Goal: Information Seeking & Learning: Learn about a topic

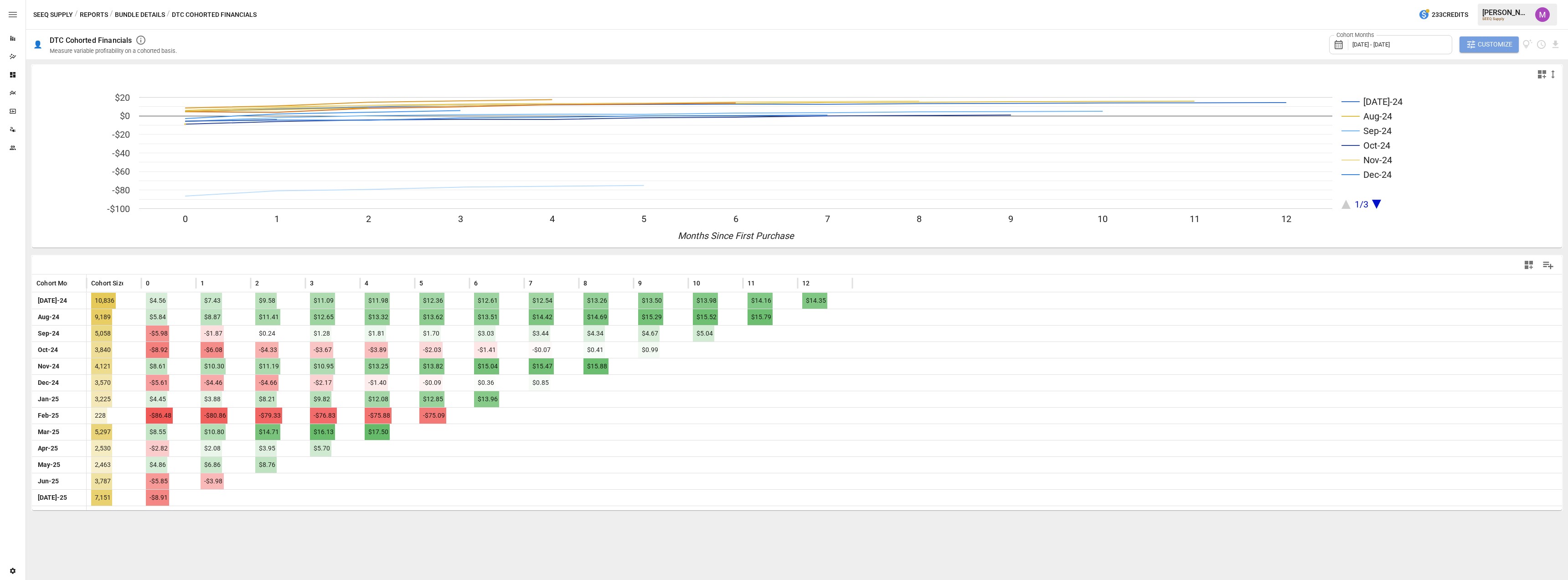
click at [1511, 43] on span "Customize" at bounding box center [1495, 44] width 35 height 12
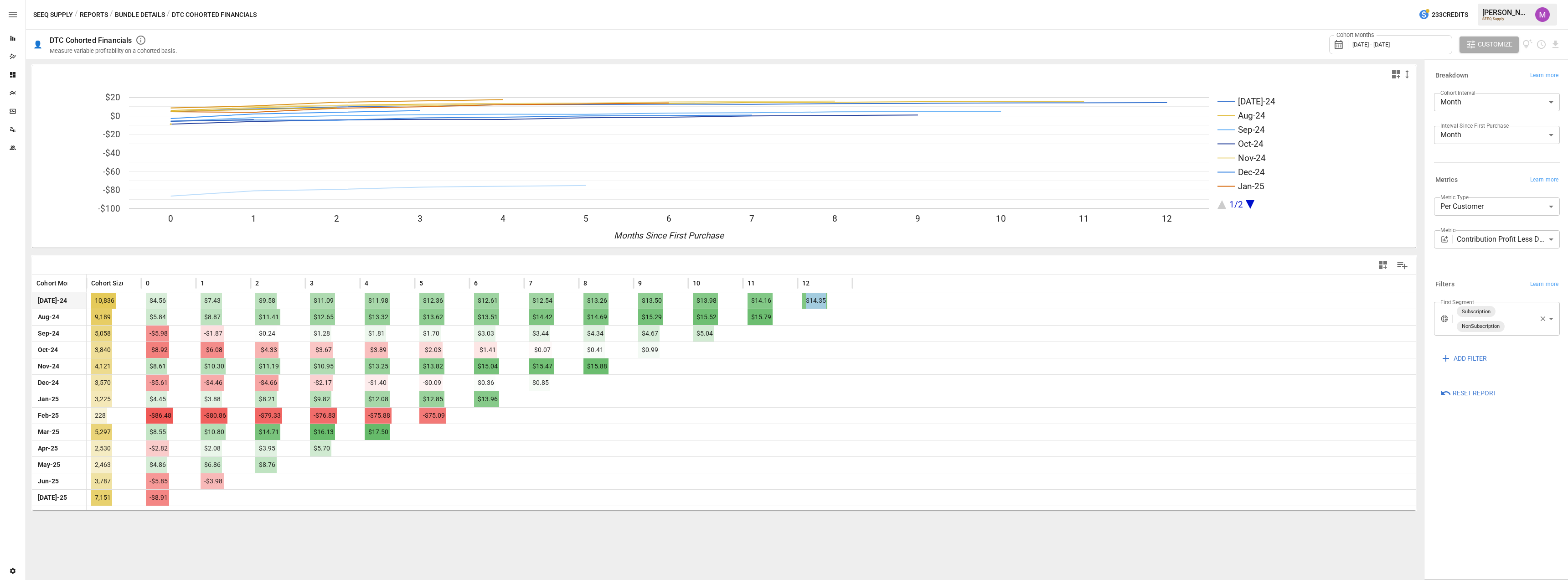
drag, startPoint x: 772, startPoint y: 296, endPoint x: 1122, endPoint y: 298, distance: 350.0
click at [836, 301] on div "[DATE]-24 10,836 $4.56 $7.43 $9.58 $11.09 $11.98 $12.36 $12.61 $12.54 $13.26 $1…" at bounding box center [724, 300] width 1384 height 16
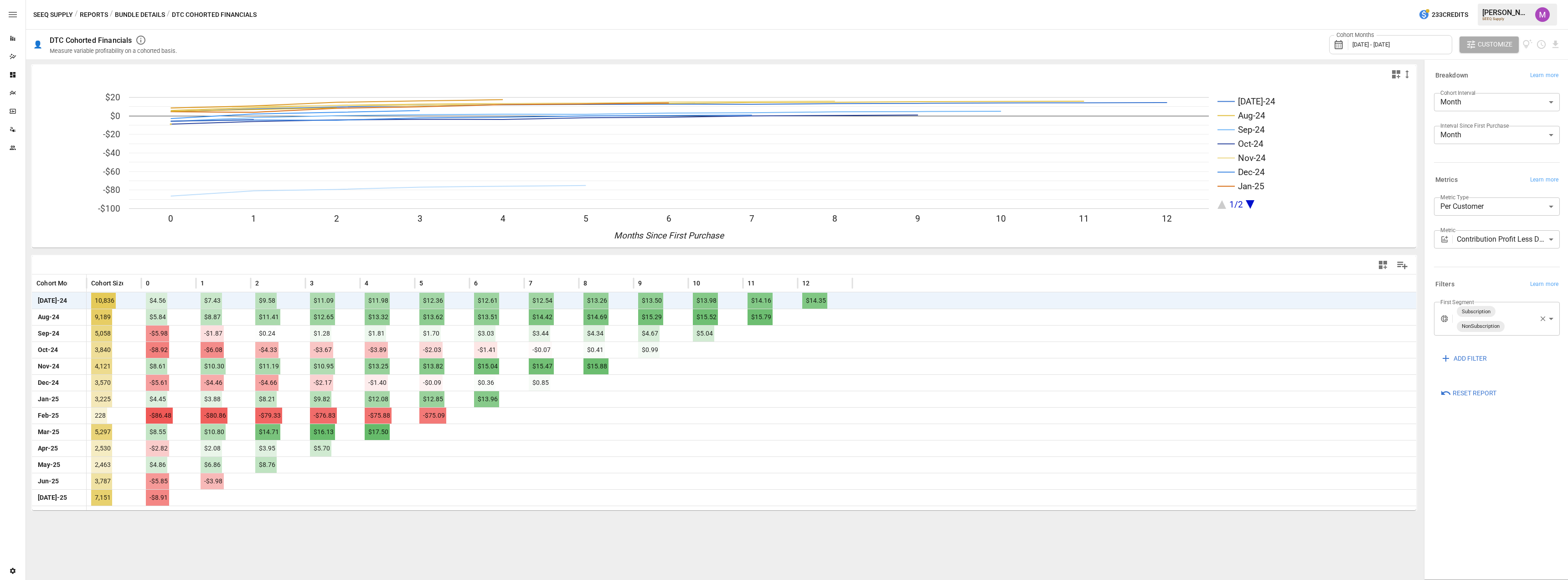
drag, startPoint x: 1492, startPoint y: 265, endPoint x: 1482, endPoint y: 246, distance: 21.5
click at [1491, 264] on div at bounding box center [1495, 265] width 130 height 4
click at [132, 16] on button "Bundle Details" at bounding box center [140, 15] width 50 height 12
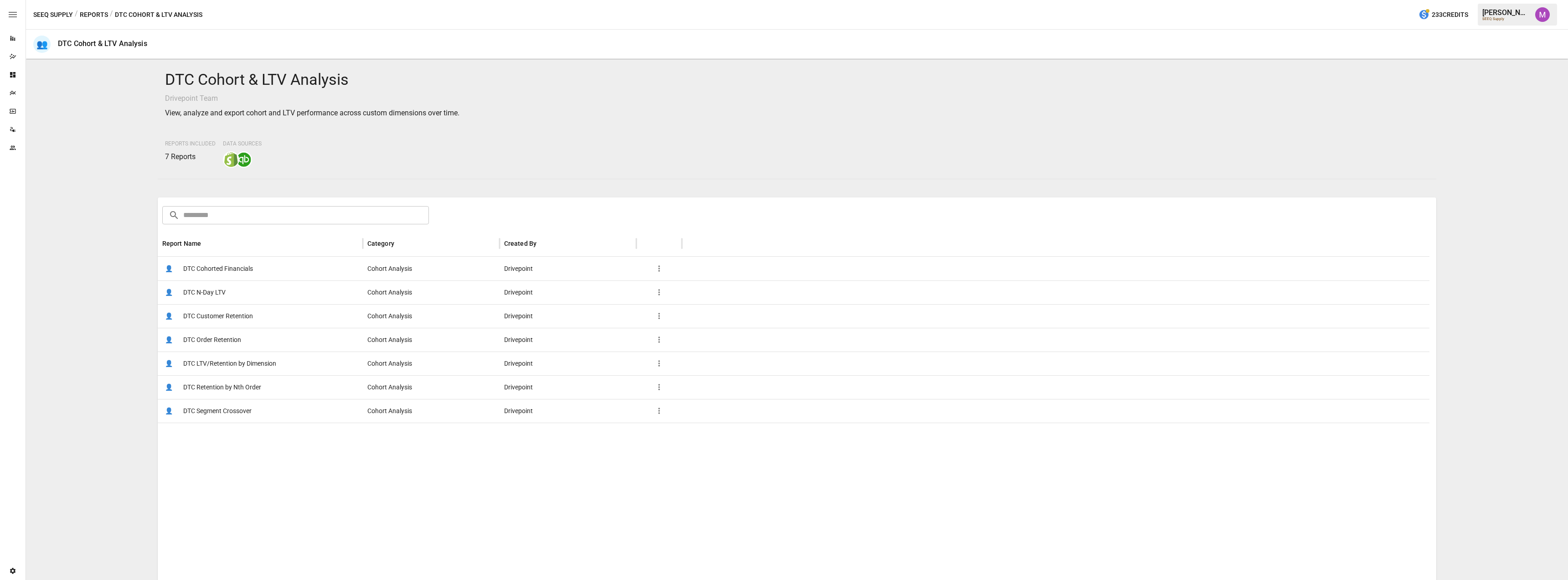
click at [208, 262] on span "DTC Cohorted Financials" at bounding box center [218, 268] width 70 height 23
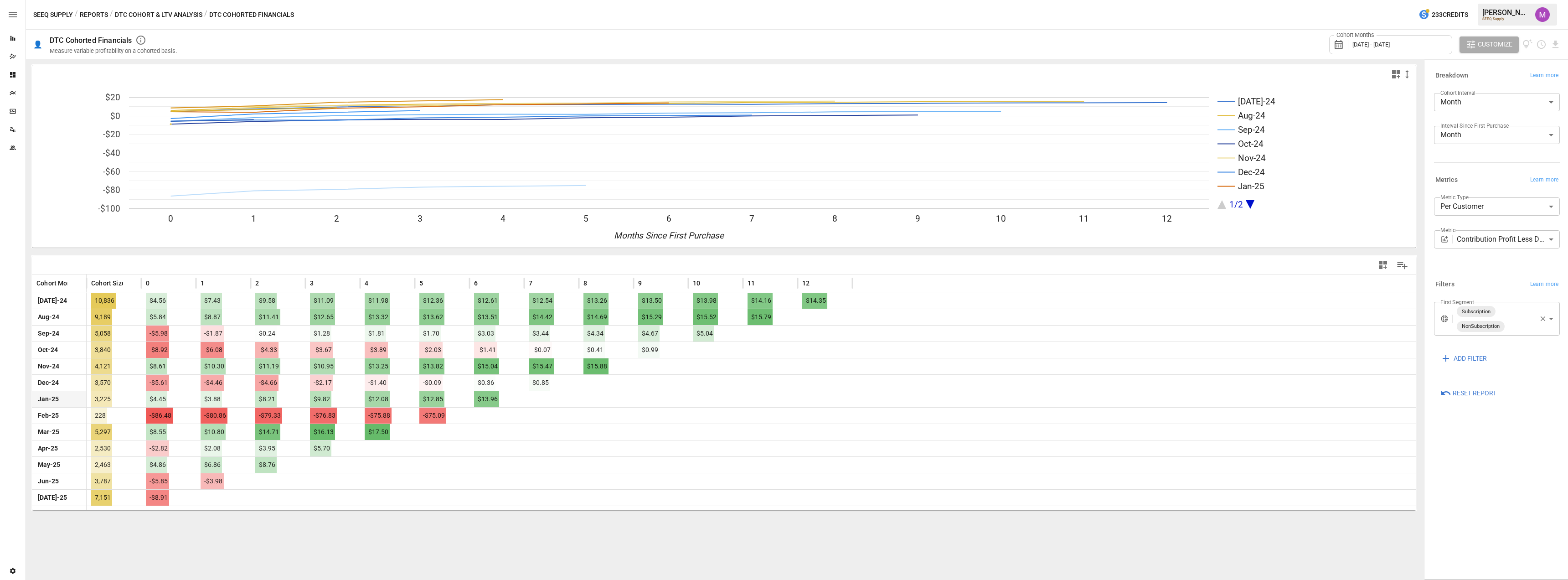
drag, startPoint x: 222, startPoint y: 398, endPoint x: 248, endPoint y: 401, distance: 26.2
click at [248, 401] on div "$3.88" at bounding box center [223, 399] width 55 height 16
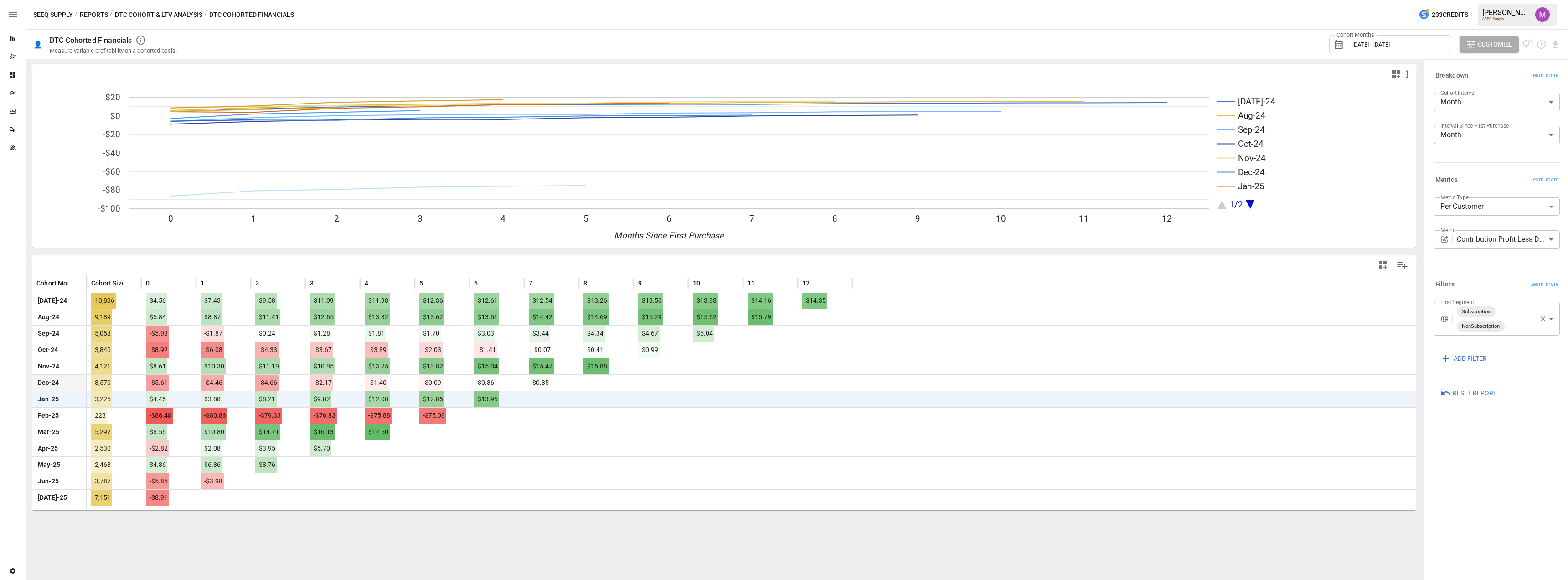
click at [234, 379] on div "-$4.46" at bounding box center [223, 382] width 55 height 16
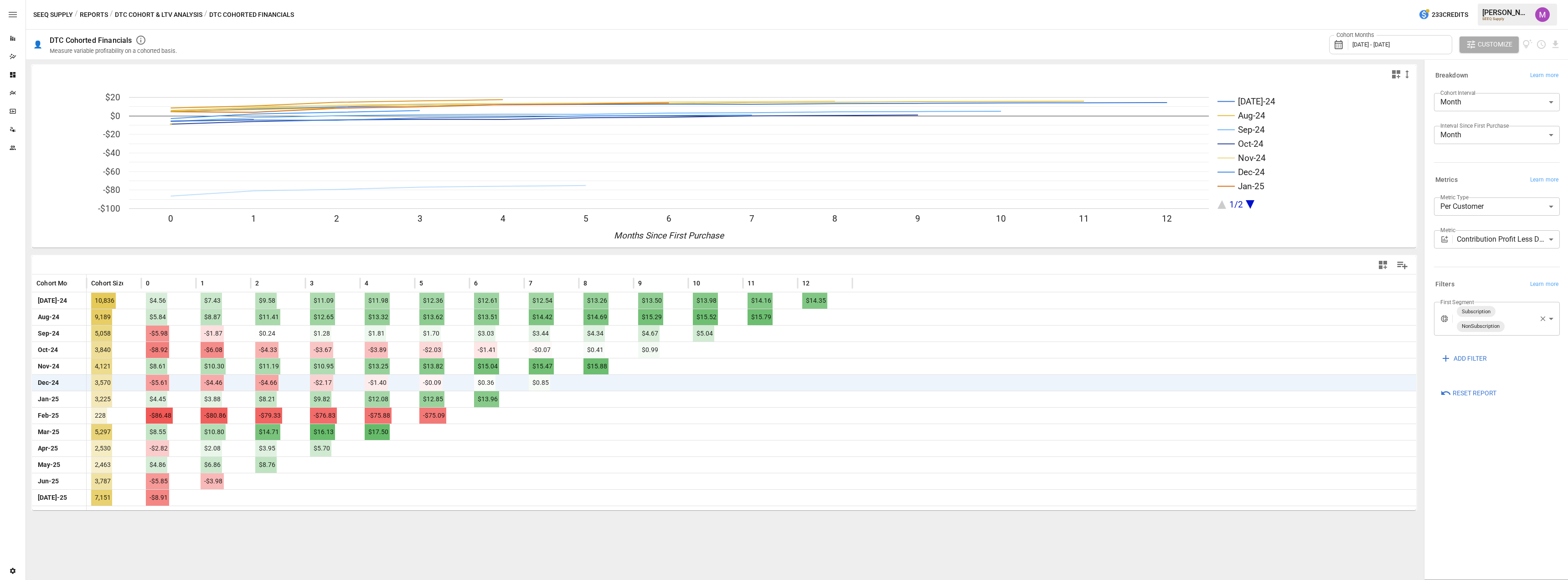
drag, startPoint x: 523, startPoint y: 534, endPoint x: 518, endPoint y: 533, distance: 5.1
click at [523, 534] on div "[DATE]-24 Aug-24 Sep-24 Oct-24 Nov-24 Dec-24 Jan-25 1/2 0 1 2 3 4 5 6 7 8 9 10 …" at bounding box center [724, 319] width 1396 height 520
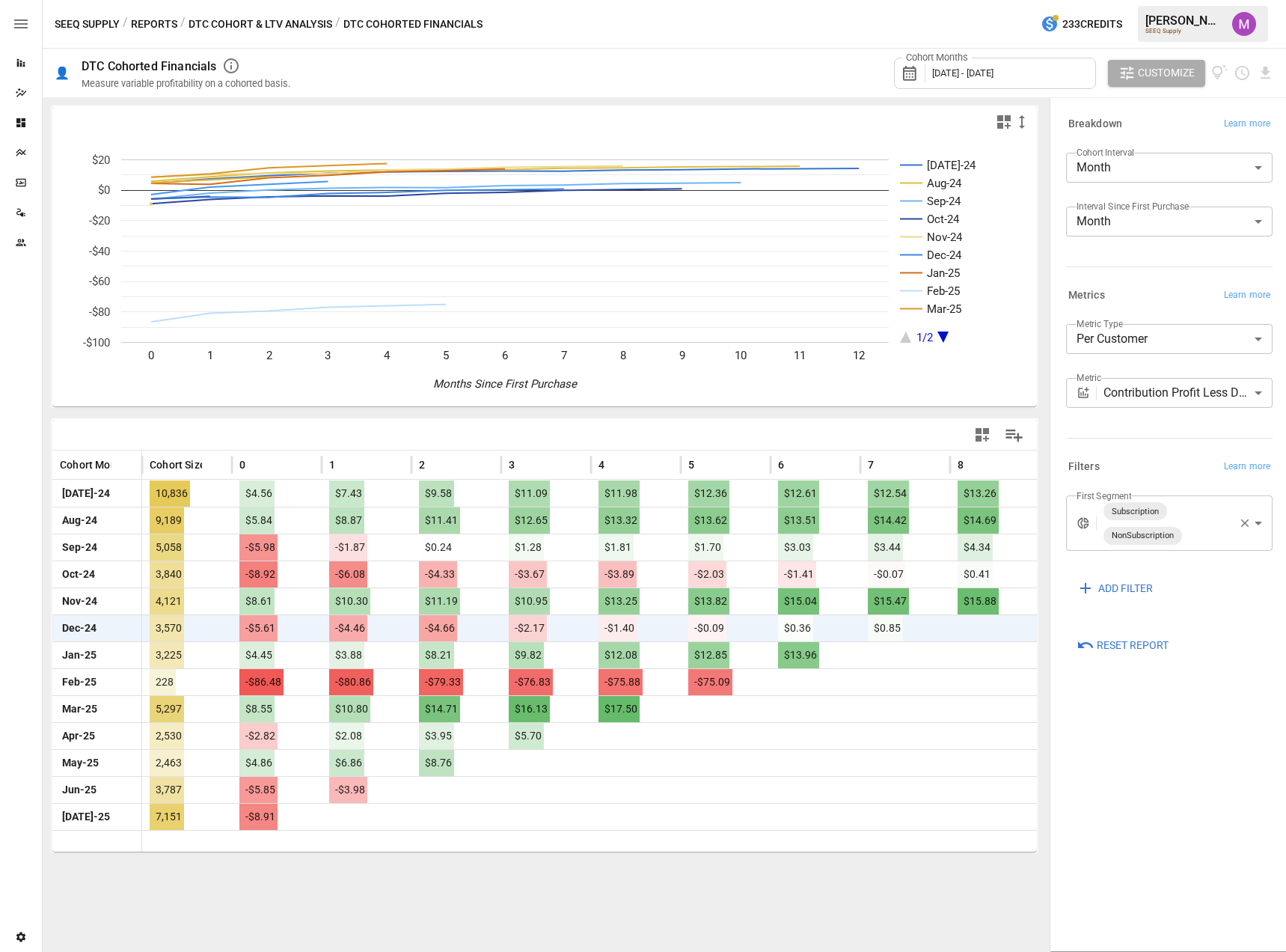
click at [1163, 78] on span "Customize" at bounding box center [1166, 73] width 57 height 19
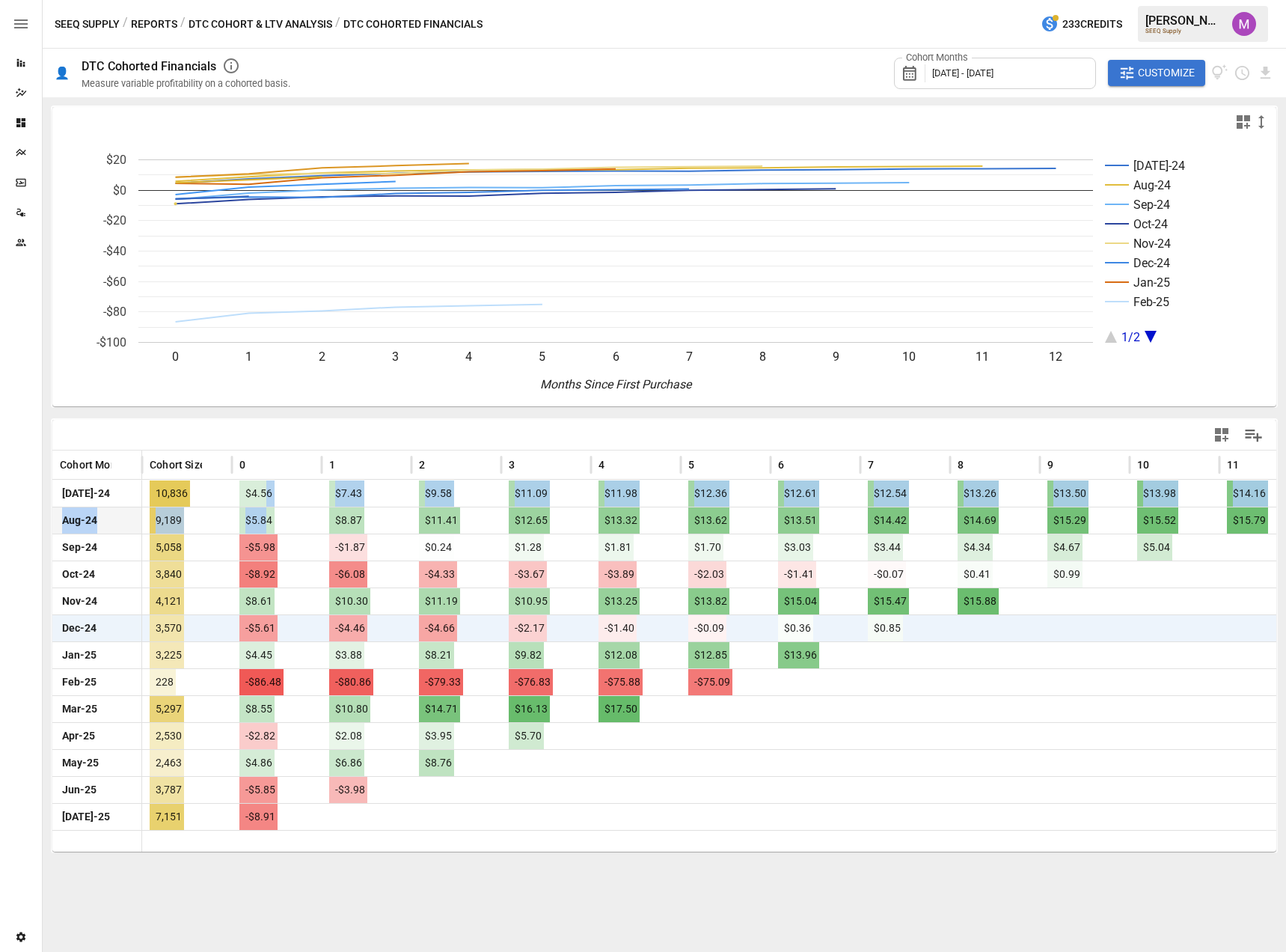
drag, startPoint x: 269, startPoint y: 489, endPoint x: 265, endPoint y: 513, distance: 24.3
click at [265, 513] on div "[DATE]-24 10,836 $4.56 $7.43 $9.58 $11.09 $11.98 $12.36 $12.61 $12.54 $13.26 $1…" at bounding box center [725, 654] width 1347 height 350
click at [271, 506] on div "$5.84" at bounding box center [277, 519] width 90 height 27
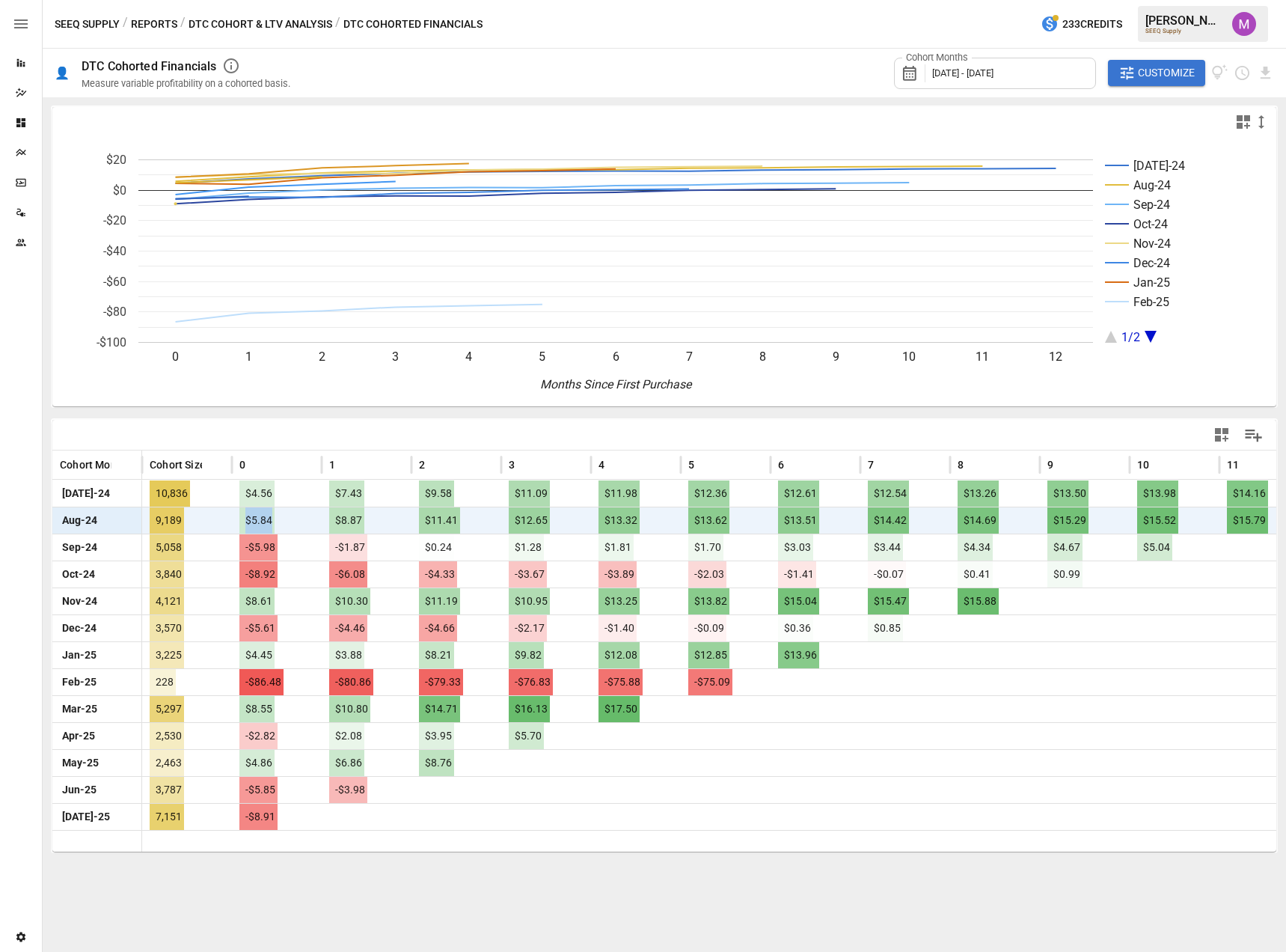
drag, startPoint x: 229, startPoint y: 522, endPoint x: 281, endPoint y: 531, distance: 52.8
click at [281, 531] on div "Aug-24 9,189 $5.84 $8.87 $11.41 $12.65 $13.32 $13.62 $13.51 $14.42 $14.69 $15.2…" at bounding box center [725, 519] width 1347 height 27
click at [281, 531] on div "$5.84" at bounding box center [277, 519] width 90 height 27
drag, startPoint x: 296, startPoint y: 680, endPoint x: 244, endPoint y: 677, distance: 52.1
click at [244, 677] on div "-$86.48" at bounding box center [277, 681] width 90 height 27
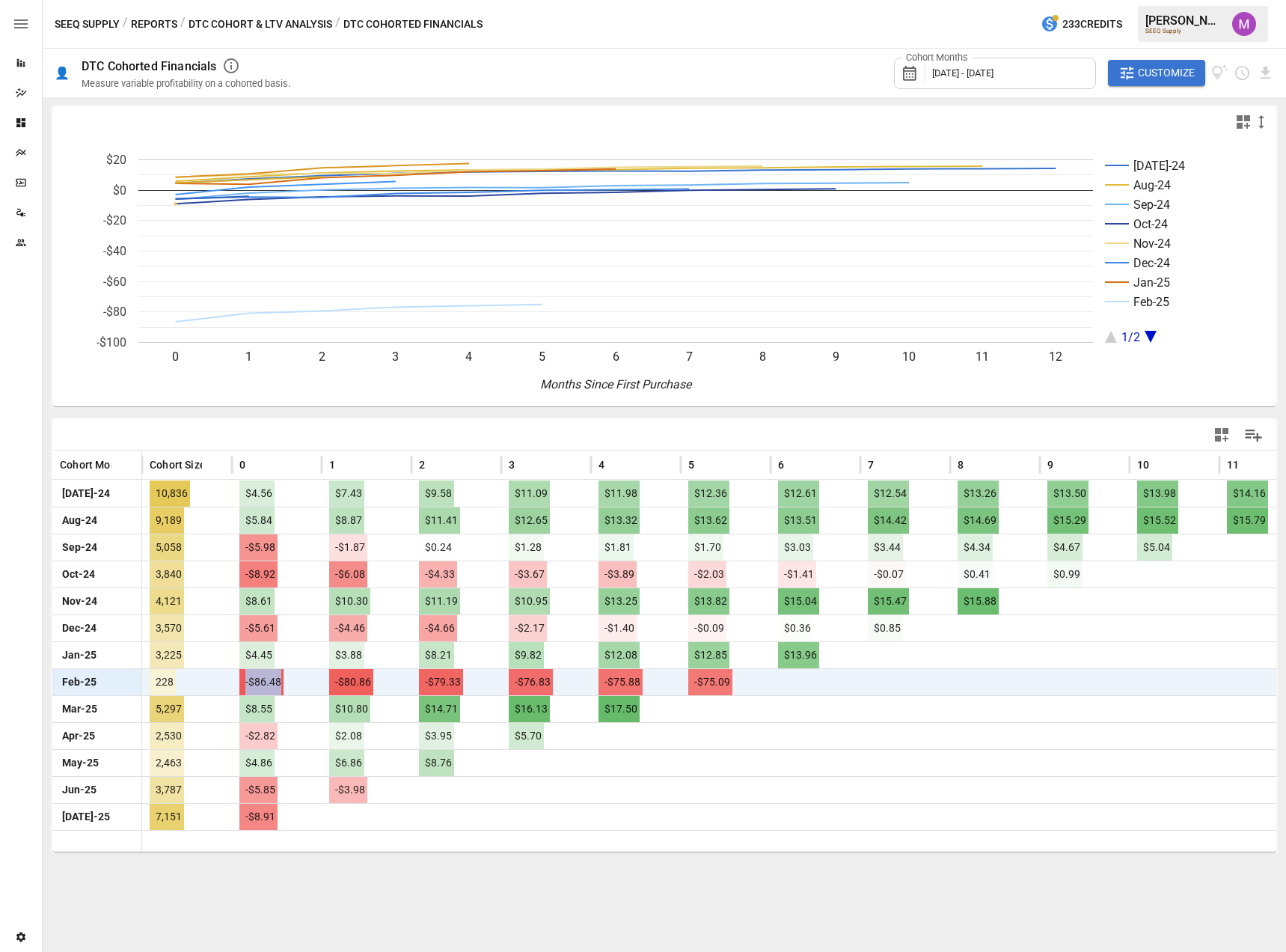
click at [244, 677] on span "-$86.48" at bounding box center [262, 681] width 44 height 26
click at [1168, 67] on span "Customize" at bounding box center [1166, 73] width 57 height 19
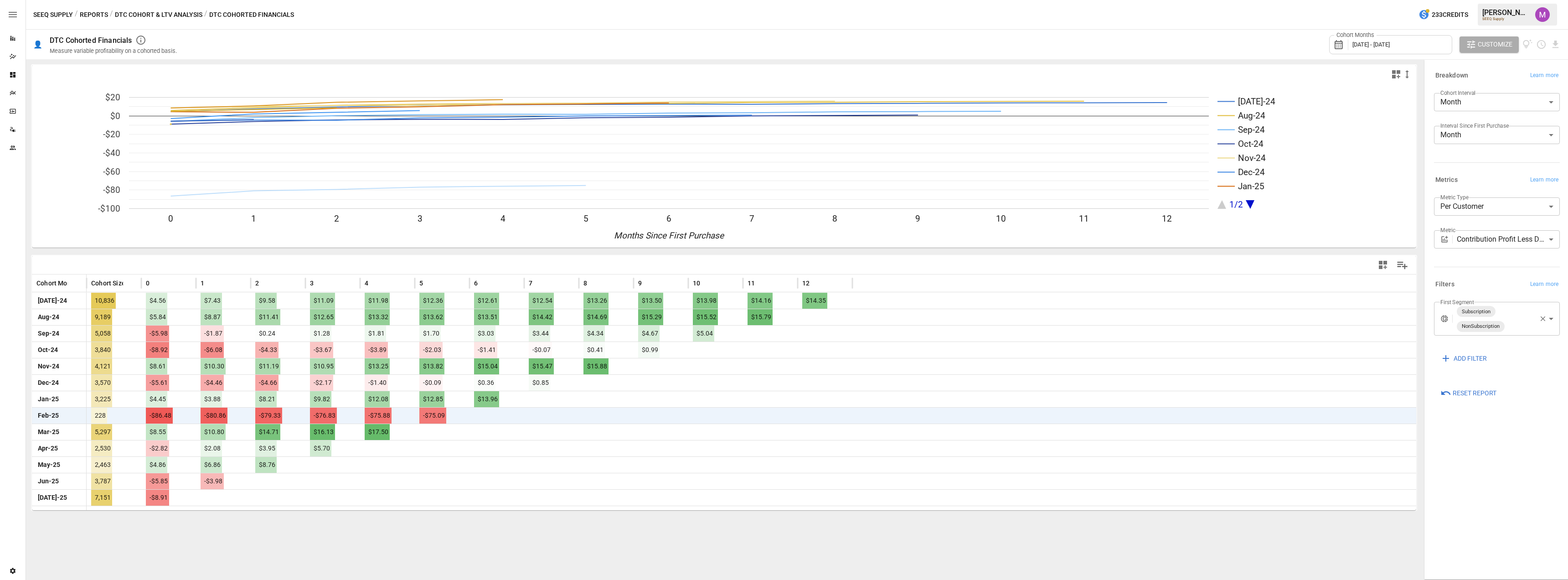
click at [587, 253] on div "[DATE]-24 Aug-24 Sep-24 Oct-24 Nov-24 Dec-24 Jan-25 1/2 0 1 2 3 4 5 6 7 8 9 10 …" at bounding box center [724, 285] width 1389 height 445
click at [578, 281] on div at bounding box center [578, 283] width 4 height 18
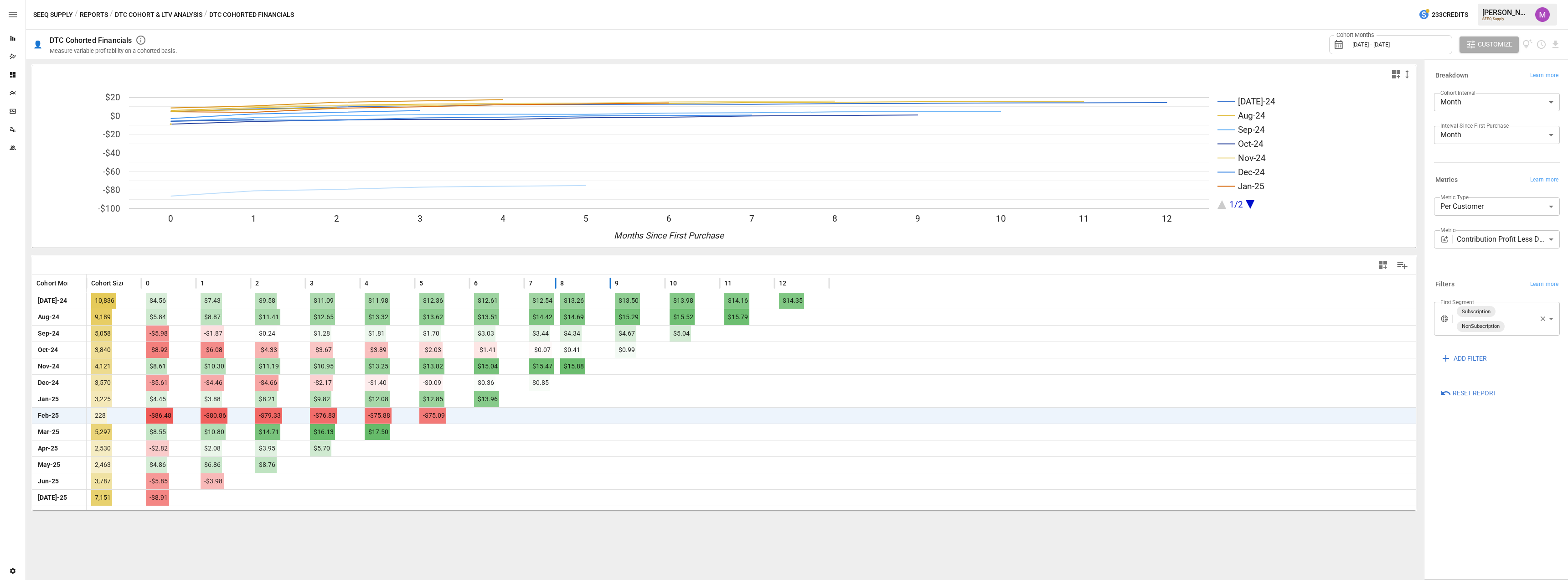
click at [578, 281] on div "8" at bounding box center [583, 283] width 46 height 17
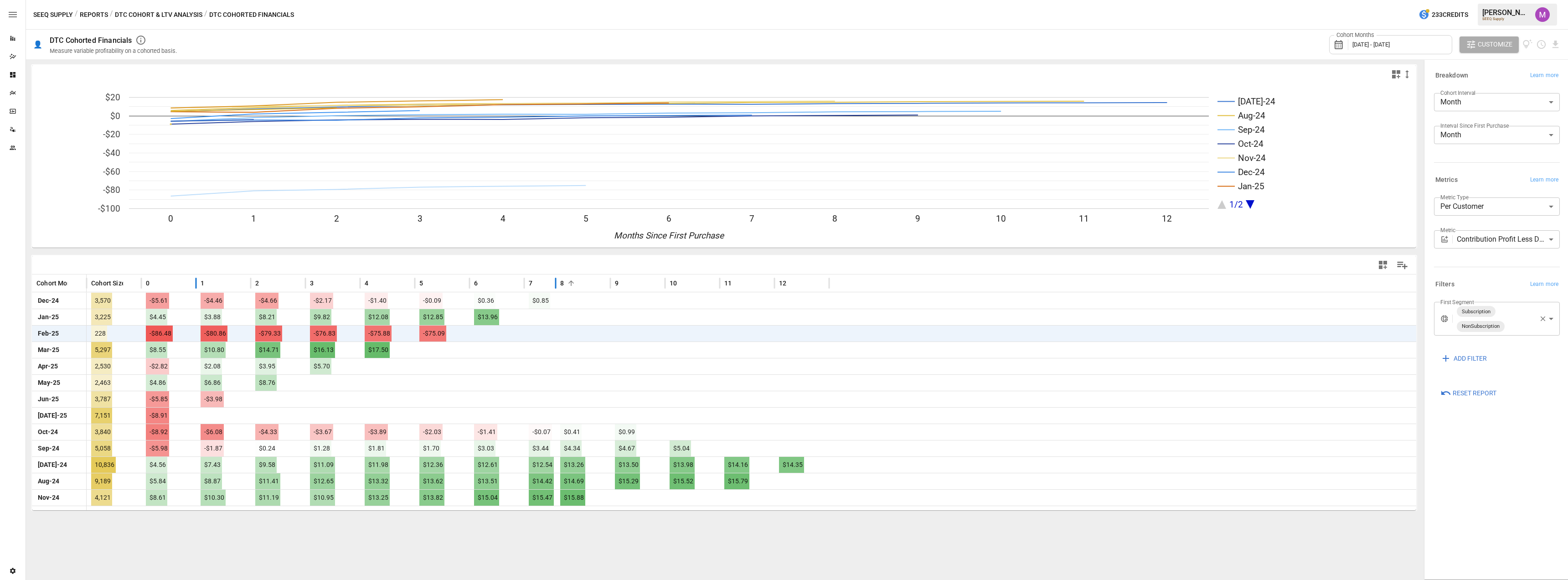
click at [193, 282] on div "0" at bounding box center [169, 283] width 55 height 18
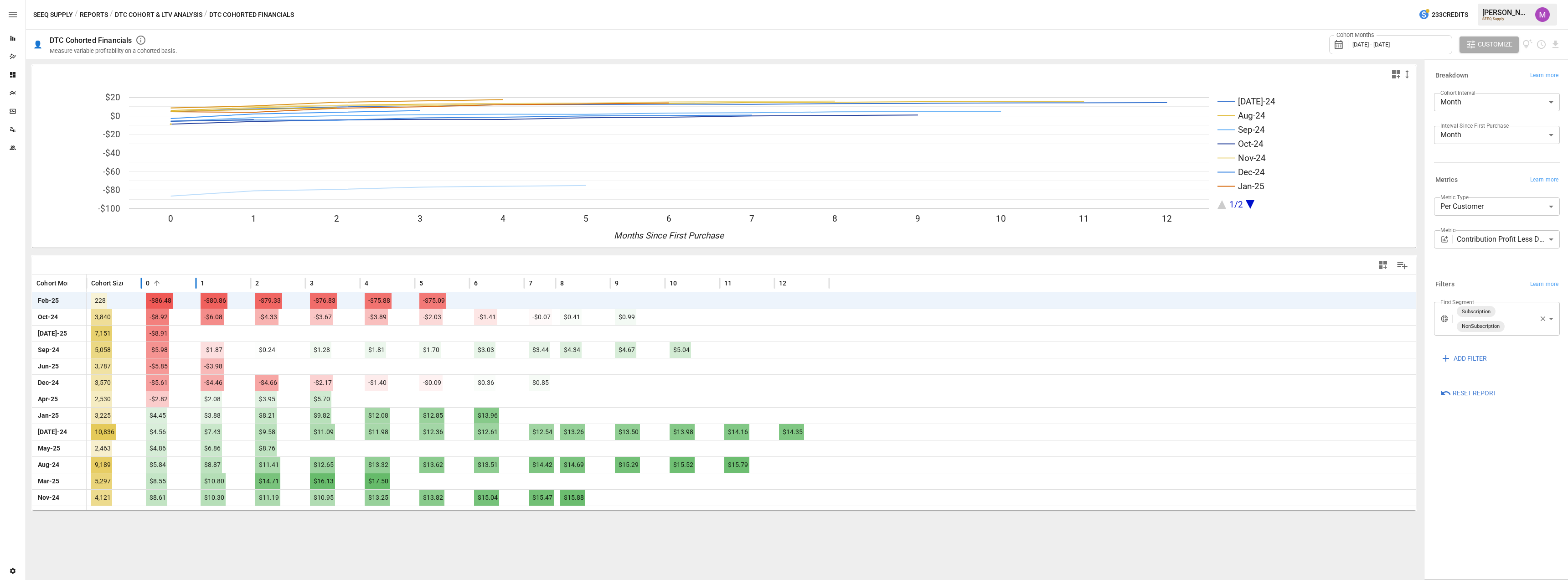
click at [195, 283] on div at bounding box center [195, 283] width 4 height 18
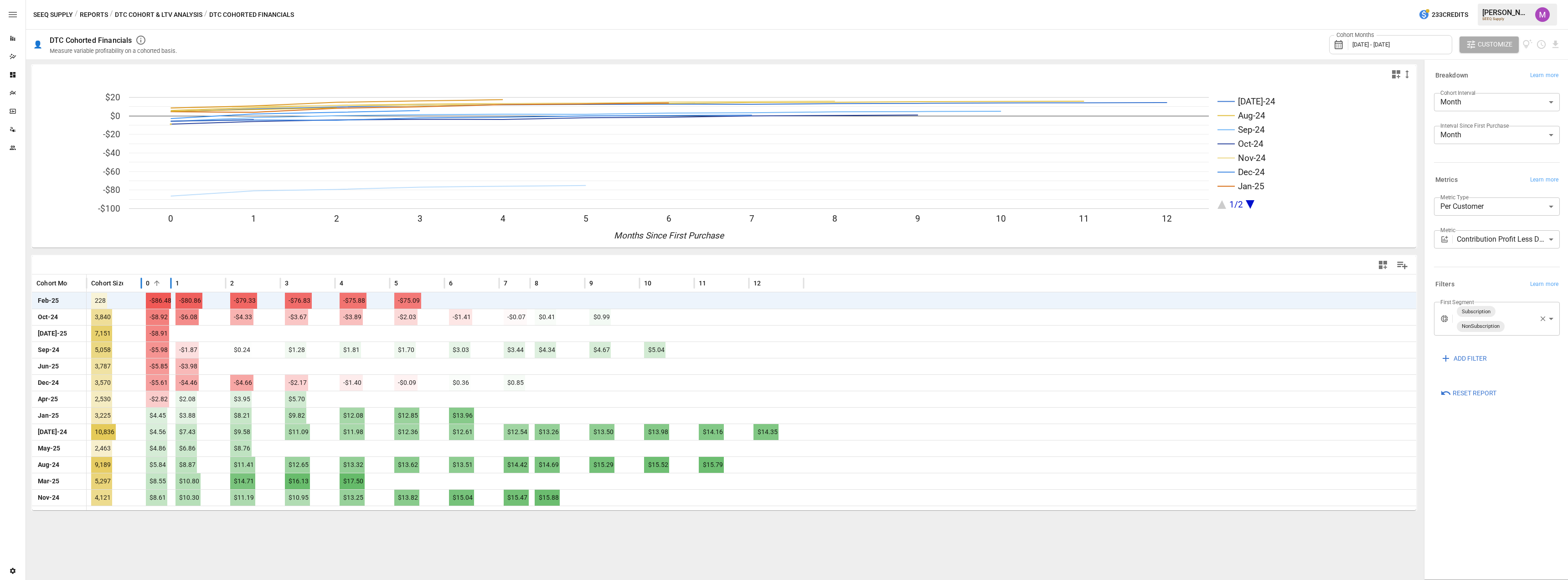
click at [224, 284] on div at bounding box center [225, 283] width 4 height 18
